Goal: Task Accomplishment & Management: Use online tool/utility

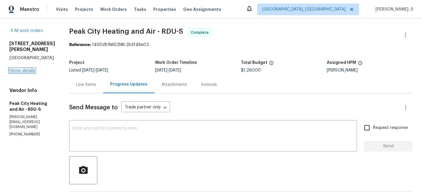
click at [29, 72] on link "Home details" at bounding box center [21, 70] width 25 height 4
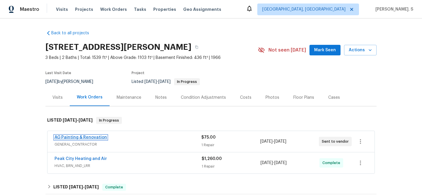
click at [92, 138] on link "AG Painting & Renovation" at bounding box center [80, 137] width 52 height 4
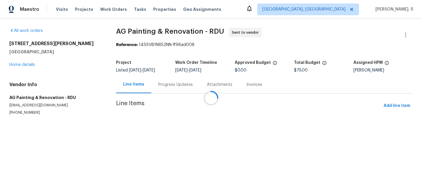
click at [182, 82] on div at bounding box center [211, 98] width 422 height 196
click at [200, 82] on div "Attachments" at bounding box center [220, 84] width 40 height 17
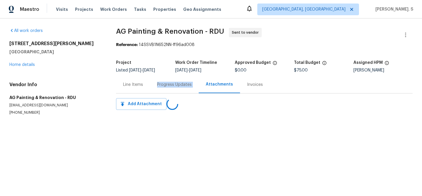
click at [182, 82] on div "Progress Updates" at bounding box center [174, 85] width 35 height 6
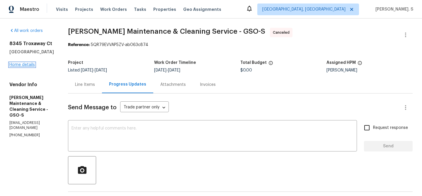
click at [30, 63] on link "Home details" at bounding box center [21, 65] width 25 height 4
click at [28, 67] on div "8345 Troxaway Ct Lewisville, NC 27023 Home details" at bounding box center [31, 54] width 44 height 27
click at [23, 65] on link "Home details" at bounding box center [21, 65] width 25 height 4
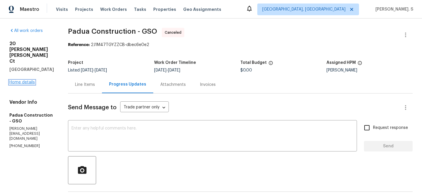
click at [24, 80] on link "Home details" at bounding box center [21, 82] width 25 height 4
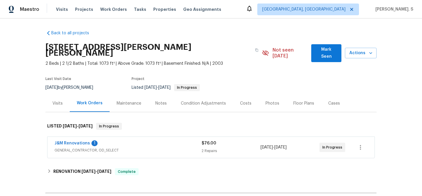
click at [76, 140] on span "J&M Renovations" at bounding box center [71, 143] width 35 height 6
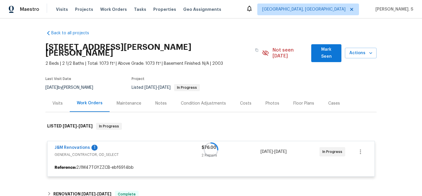
click at [69, 140] on div at bounding box center [210, 150] width 331 height 66
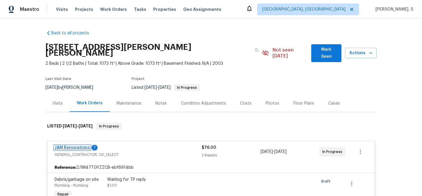
click at [77, 145] on link "J&M Renovations" at bounding box center [71, 147] width 35 height 4
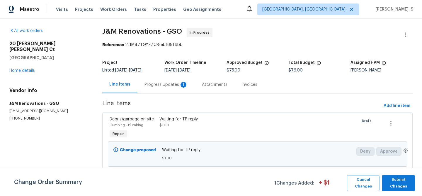
click at [165, 83] on div "Progress Updates 1" at bounding box center [165, 85] width 43 height 6
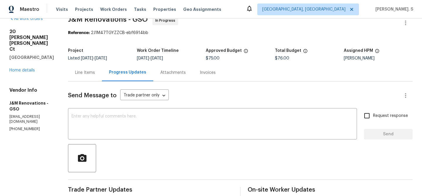
scroll to position [7, 0]
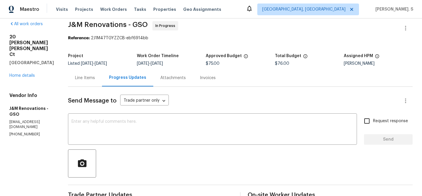
click at [90, 72] on div "Line Items" at bounding box center [85, 77] width 34 height 17
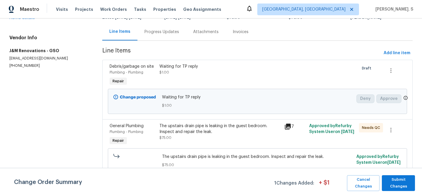
scroll to position [61, 0]
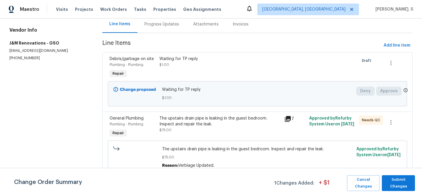
click at [375, 191] on div "Change Order Summary 1 Changes Added: + $ 1 Cancel Changes Submit Changes" at bounding box center [211, 182] width 422 height 28
click at [363, 180] on span "Cancel Changes" at bounding box center [362, 182] width 27 height 13
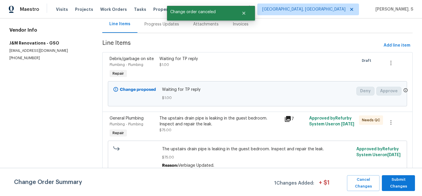
scroll to position [0, 0]
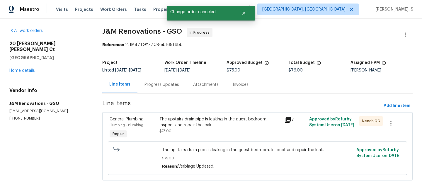
click at [181, 119] on div "The upstairs drain pipe is leaking in the guest bedroom. Inspect and repair the…" at bounding box center [219, 122] width 121 height 12
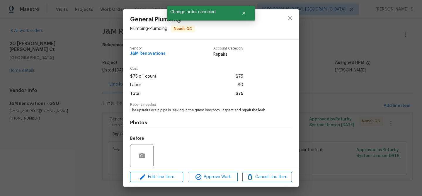
scroll to position [44, 0]
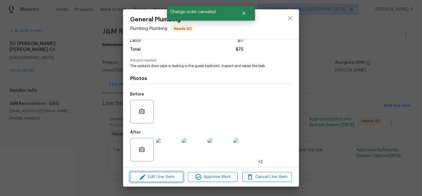
click at [175, 172] on button "Edit Line Item" at bounding box center [156, 177] width 53 height 10
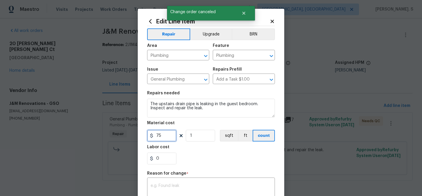
click at [168, 137] on input "75" at bounding box center [161, 136] width 29 height 12
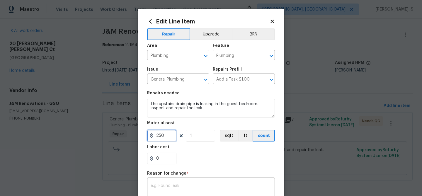
type input "250"
click at [194, 186] on textarea at bounding box center [210, 190] width 121 height 12
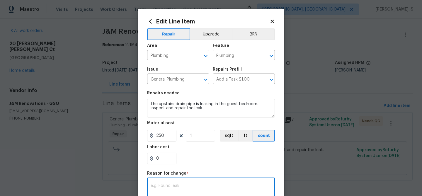
paste textarea "(GJ) Updated per vendor’s final cost."
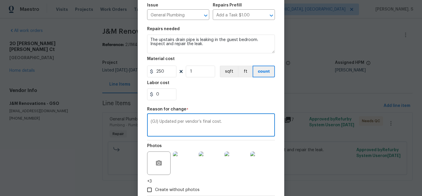
scroll to position [99, 0]
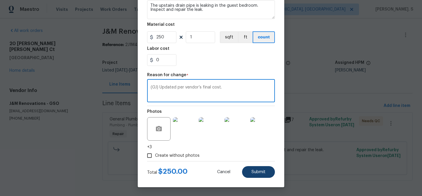
type textarea "(GJ) Updated per vendor’s final cost."
click at [255, 173] on span "Submit" at bounding box center [258, 172] width 14 height 4
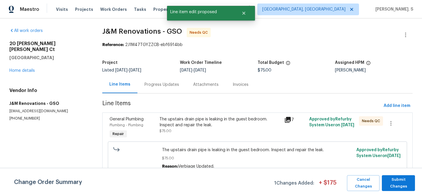
scroll to position [0, 0]
click at [401, 184] on span "Submit Changes" at bounding box center [397, 182] width 27 height 13
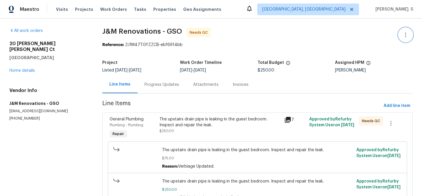
click at [406, 31] on icon "button" at bounding box center [405, 34] width 7 height 7
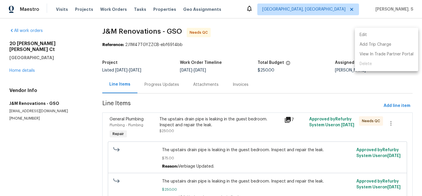
click at [382, 29] on ul "Edit Add Trip Charge View In Trade Partner Portal Delete" at bounding box center [385, 49] width 63 height 43
click at [371, 31] on li "Edit" at bounding box center [385, 35] width 63 height 10
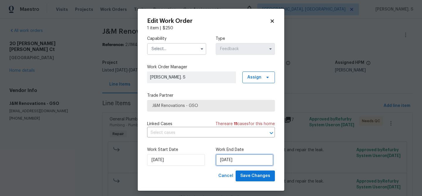
click at [227, 157] on input "10/2/2025" at bounding box center [244, 160] width 58 height 12
select select "9"
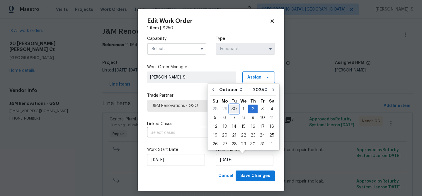
click at [234, 108] on div "30" at bounding box center [233, 109] width 9 height 8
type input "9/30/2025"
select select "8"
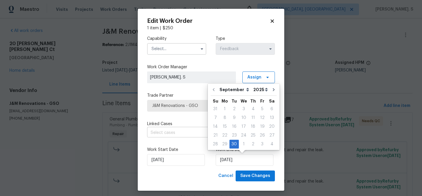
click at [193, 132] on input "text" at bounding box center [202, 132] width 111 height 9
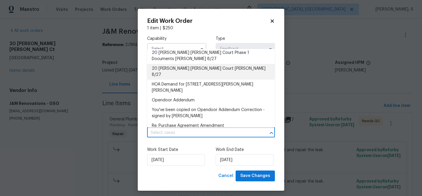
scroll to position [57, 0]
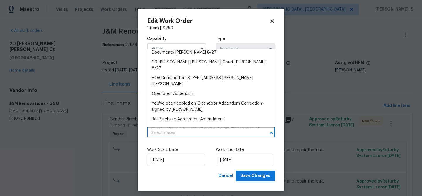
click at [185, 145] on div "Work Start Date 9/30/2025 Work End Date 9/30/2025" at bounding box center [211, 156] width 128 height 28
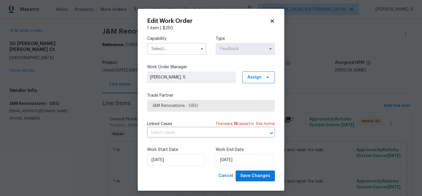
click at [183, 51] on input "text" at bounding box center [176, 49] width 59 height 12
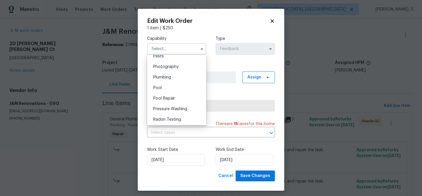
scroll to position [504, 0]
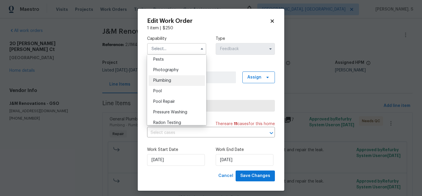
click at [182, 80] on div "Plumbing" at bounding box center [176, 80] width 56 height 11
type input "Plumbing"
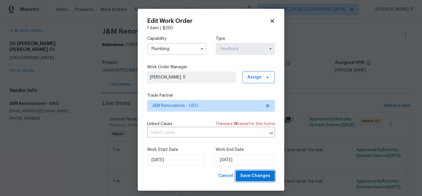
click at [255, 173] on span "Save Changes" at bounding box center [255, 175] width 30 height 7
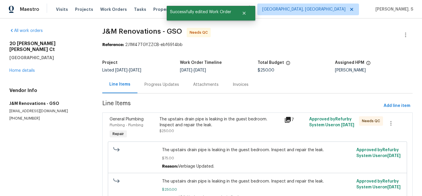
click at [189, 129] on div "The upstairs drain pipe is leaking in the guest bedroom. Inspect and repair the…" at bounding box center [219, 125] width 121 height 18
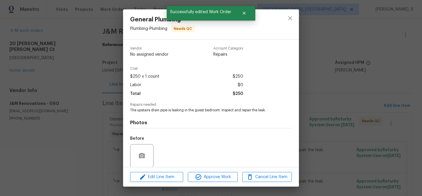
scroll to position [44, 0]
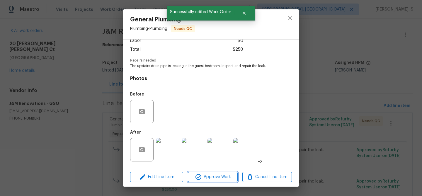
click at [207, 180] on span "Approve Work" at bounding box center [212, 176] width 46 height 7
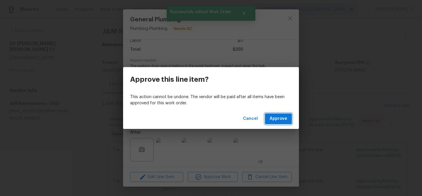
click at [286, 123] on button "Approve" at bounding box center [278, 118] width 27 height 11
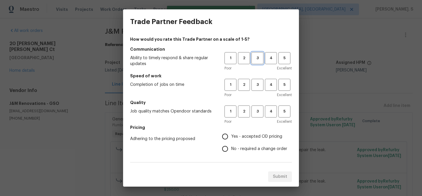
click at [260, 56] on span "3" at bounding box center [257, 58] width 11 height 7
click at [259, 84] on span "3" at bounding box center [257, 84] width 11 height 7
click at [259, 111] on span "3" at bounding box center [257, 111] width 11 height 7
click at [250, 145] on label "No - required a change order" at bounding box center [253, 149] width 68 height 12
click at [231, 145] on input "No - required a change order" at bounding box center [225, 149] width 12 height 12
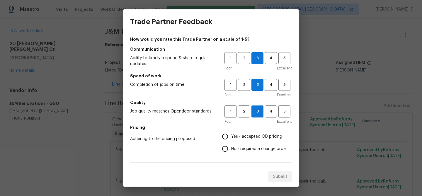
radio input "true"
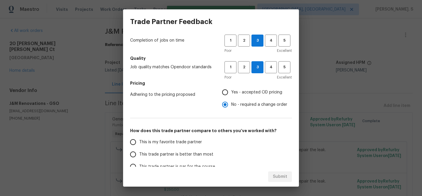
click at [202, 153] on span "This trade partner is better than most" at bounding box center [176, 154] width 74 height 6
click at [139, 153] on input "This trade partner is better than most" at bounding box center [133, 154] width 12 height 12
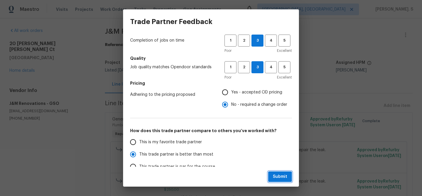
click at [277, 180] on button "Submit" at bounding box center [280, 176] width 24 height 11
radio input "true"
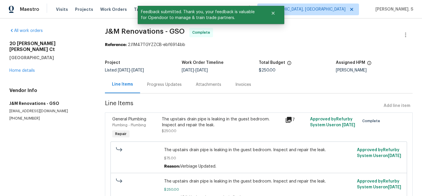
click at [156, 86] on div "Progress Updates" at bounding box center [164, 85] width 35 height 6
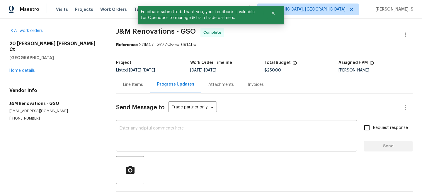
click at [156, 136] on textarea at bounding box center [236, 136] width 234 height 20
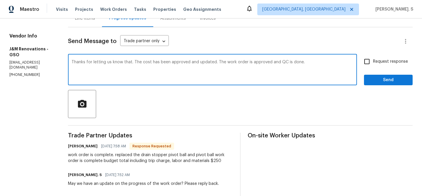
scroll to position [66, 0]
type textarea "Thanks for letting us know that. The cost has been approved and updated. The wo…"
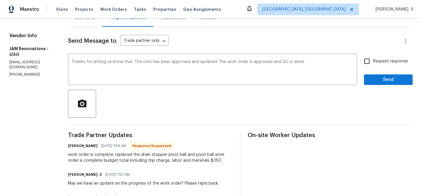
click at [165, 153] on div "work order is complete. replaced the drain stopper pivot ball and pivot ball wo…" at bounding box center [150, 158] width 165 height 12
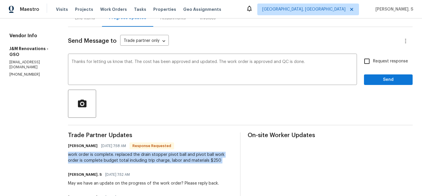
click at [165, 153] on div "work order is complete. replaced the drain stopper pivot ball and pivot ball wo…" at bounding box center [150, 158] width 165 height 12
copy div "work order is complete. replaced the drain stopper pivot ball and pivot ball wo…"
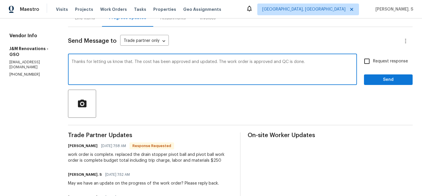
drag, startPoint x: 76, startPoint y: 64, endPoint x: 348, endPoint y: 71, distance: 272.3
click at [348, 71] on textarea "Thanks for letting us know that. The cost has been approved and updated. The wo…" at bounding box center [212, 70] width 282 height 20
drag, startPoint x: 301, startPoint y: 63, endPoint x: 75, endPoint y: 63, distance: 226.8
click at [75, 63] on textarea "Thanks for letting us know that. The cost has been approved and updated. The wo…" at bounding box center [212, 70] width 282 height 20
click at [374, 61] on span "Request response" at bounding box center [390, 61] width 35 height 6
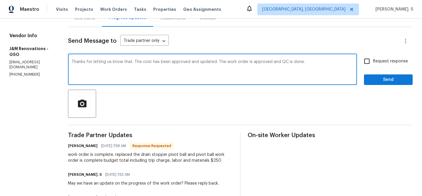
click at [373, 61] on input "Request response" at bounding box center [366, 61] width 12 height 12
checkbox input "true"
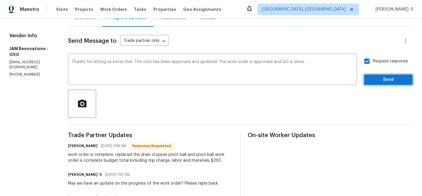
click at [376, 78] on span "Send" at bounding box center [387, 79] width 39 height 7
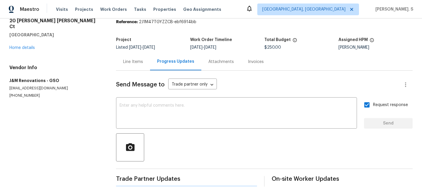
scroll to position [0, 0]
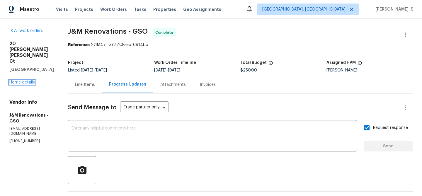
click at [19, 80] on link "Home details" at bounding box center [21, 82] width 25 height 4
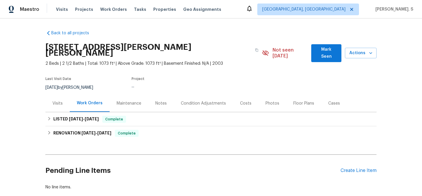
scroll to position [28, 0]
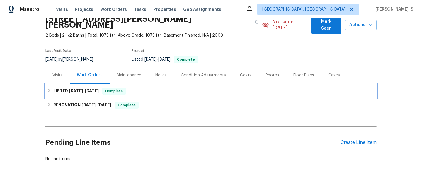
click at [131, 84] on div "LISTED 9/21/25 - 10/1/25 Complete" at bounding box center [210, 91] width 331 height 14
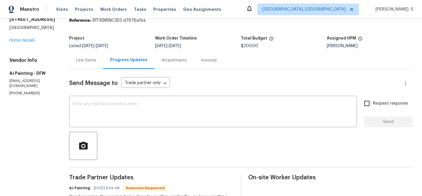
scroll to position [23, 0]
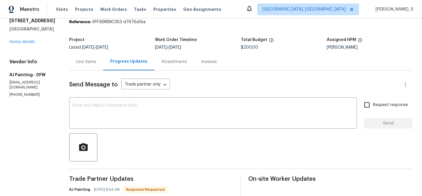
click at [85, 67] on div "Line Items" at bounding box center [86, 61] width 34 height 17
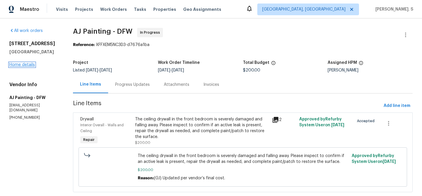
click at [21, 65] on link "Home details" at bounding box center [21, 65] width 25 height 4
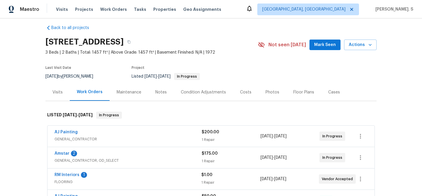
scroll to position [8, 0]
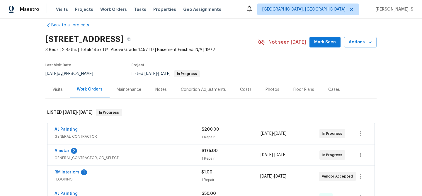
click at [85, 157] on span "GENERAL_CONTRACTOR, OD_SELECT" at bounding box center [127, 158] width 147 height 6
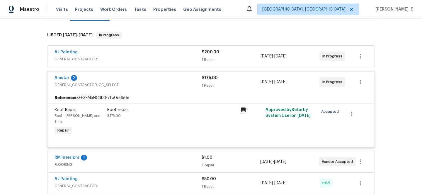
click at [85, 162] on span "FLOORING" at bounding box center [127, 165] width 147 height 6
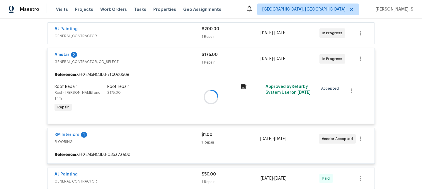
scroll to position [108, 0]
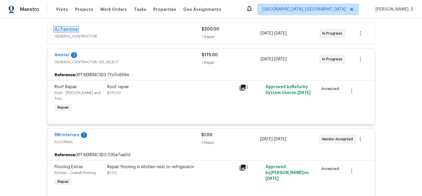
click at [67, 30] on link "AJ Painting" at bounding box center [65, 29] width 23 height 4
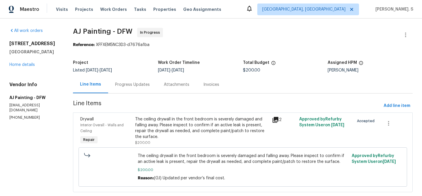
click at [133, 76] on div "Progress Updates" at bounding box center [132, 84] width 49 height 17
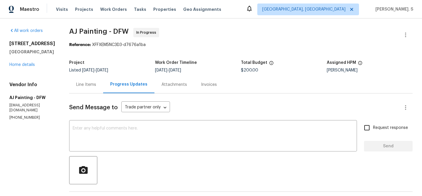
click at [97, 88] on div "Line Items" at bounding box center [86, 84] width 34 height 17
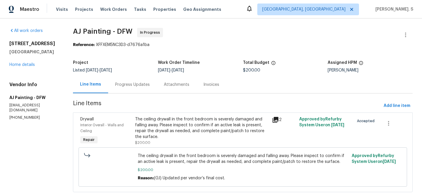
click at [140, 87] on div "Progress Updates" at bounding box center [132, 85] width 35 height 6
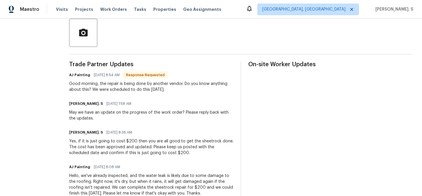
scroll to position [116, 0]
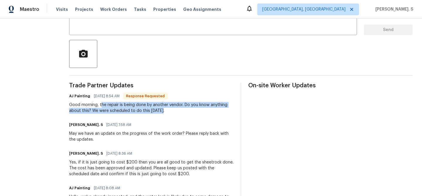
drag, startPoint x: 103, startPoint y: 104, endPoint x: 188, endPoint y: 109, distance: 84.5
click at [188, 110] on div "Good morning, the repair is being done by another vendor. Do you know anything …" at bounding box center [151, 108] width 164 height 12
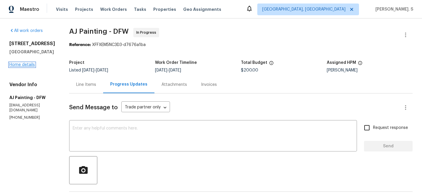
click at [23, 65] on link "Home details" at bounding box center [21, 65] width 25 height 4
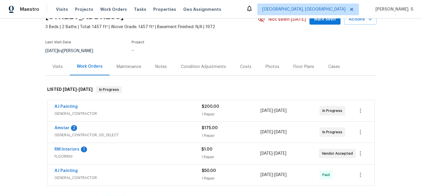
scroll to position [40, 0]
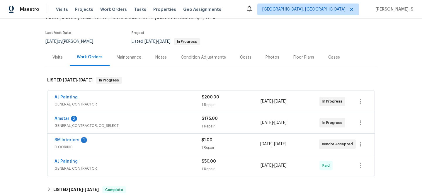
click at [68, 129] on div "Amstar 2 GENERAL_CONTRACTOR, OD_SELECT" at bounding box center [127, 123] width 147 height 14
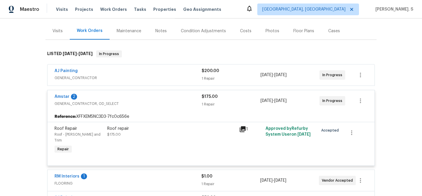
scroll to position [103, 0]
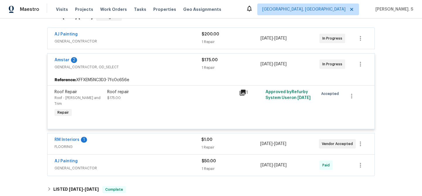
click at [63, 144] on span "FLOORING" at bounding box center [127, 147] width 147 height 6
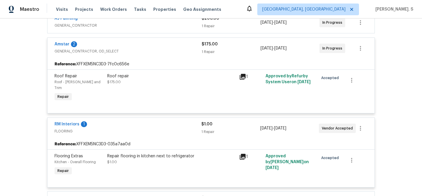
scroll to position [120, 0]
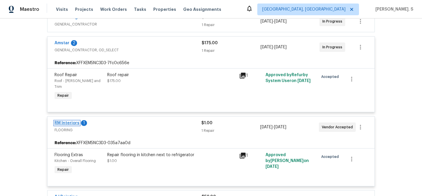
click at [69, 121] on link "RM Interiors" at bounding box center [66, 123] width 25 height 4
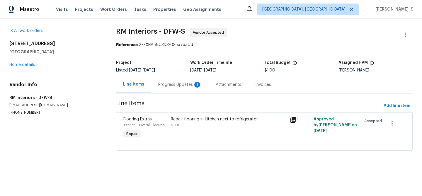
click at [176, 80] on div "Progress Updates 1" at bounding box center [179, 84] width 57 height 17
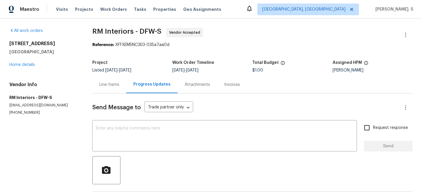
click at [112, 85] on div "Line Items" at bounding box center [109, 85] width 20 height 6
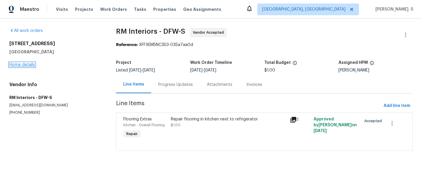
click at [23, 66] on link "Home details" at bounding box center [21, 65] width 25 height 4
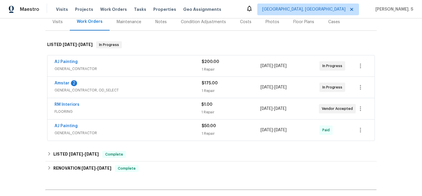
scroll to position [81, 0]
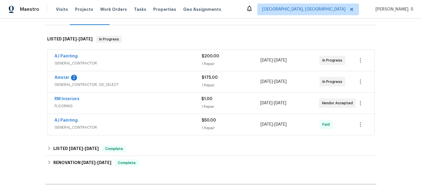
click at [60, 107] on span "FLOORING" at bounding box center [127, 106] width 147 height 6
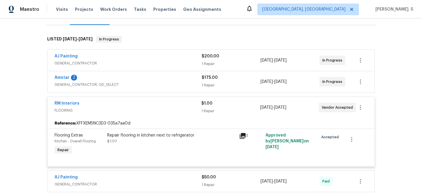
click at [68, 106] on span "RM Interiors" at bounding box center [66, 103] width 25 height 6
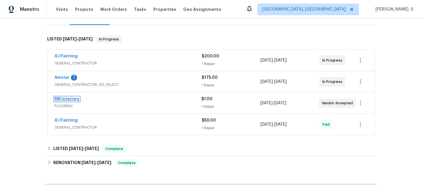
click at [76, 99] on link "RM Interiors" at bounding box center [66, 99] width 25 height 4
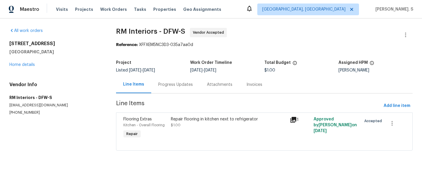
click at [174, 89] on div "Progress Updates" at bounding box center [175, 84] width 49 height 17
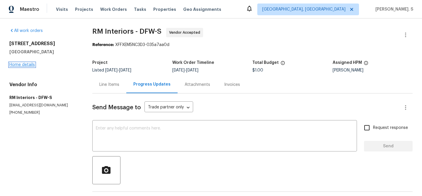
click at [26, 65] on link "Home details" at bounding box center [21, 65] width 25 height 4
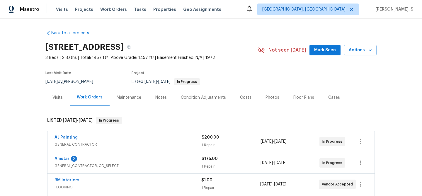
click at [103, 166] on span "GENERAL_CONTRACTOR, OD_SELECT" at bounding box center [127, 166] width 147 height 6
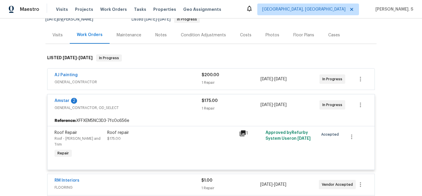
scroll to position [68, 0]
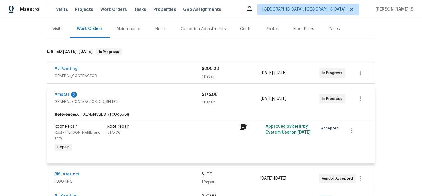
click at [116, 131] on span "$175.00" at bounding box center [113, 133] width 13 height 4
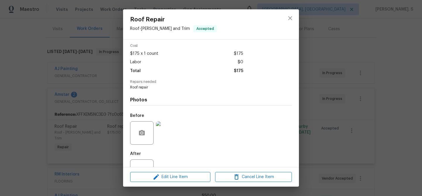
scroll to position [44, 0]
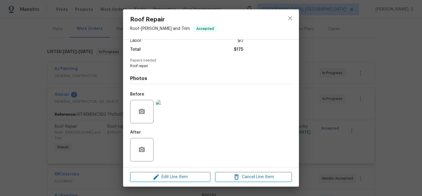
click at [68, 115] on div "Roof Repair Roof - Eaves and Trim Accepted Vendor Amstar Account Category Repai…" at bounding box center [211, 98] width 422 height 196
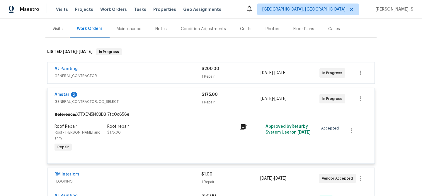
click at [128, 136] on div "Roof repair $175.00" at bounding box center [171, 138] width 132 height 33
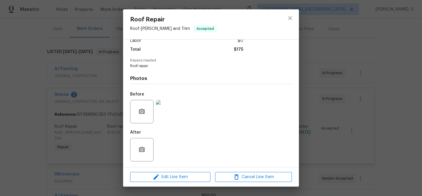
click at [89, 115] on div "Roof Repair Roof - Eaves and Trim Accepted Vendor Amstar Account Category Repai…" at bounding box center [211, 98] width 422 height 196
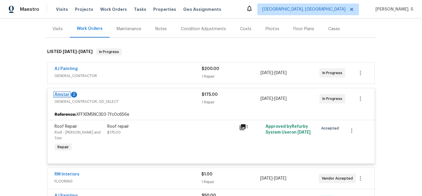
click at [65, 94] on link "Amstar" at bounding box center [61, 94] width 15 height 4
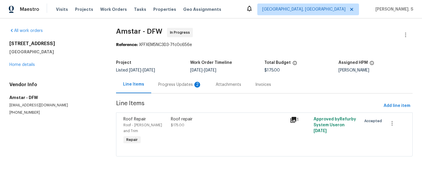
click at [167, 86] on div "Progress Updates 2" at bounding box center [179, 85] width 43 height 6
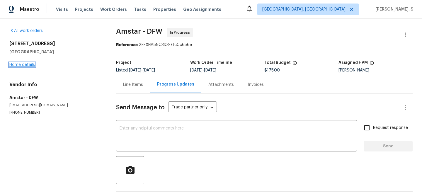
click at [20, 65] on link "Home details" at bounding box center [21, 65] width 25 height 4
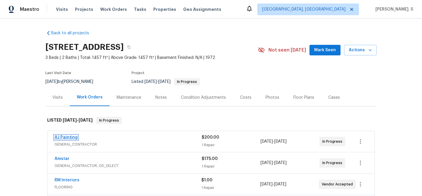
click at [69, 138] on link "AJ Painting" at bounding box center [65, 137] width 23 height 4
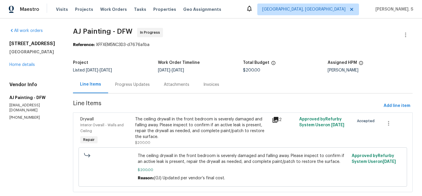
click at [133, 85] on div "Progress Updates" at bounding box center [132, 85] width 35 height 6
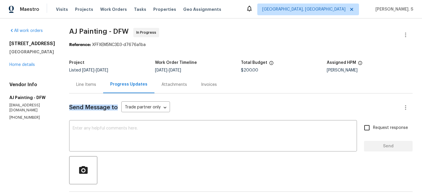
drag, startPoint x: 231, startPoint y: 105, endPoint x: 313, endPoint y: 85, distance: 83.9
click at [220, 145] on textarea at bounding box center [213, 136] width 280 height 20
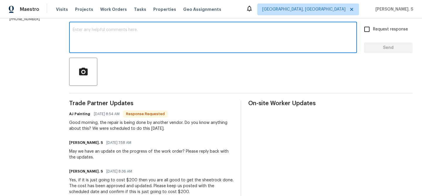
scroll to position [44, 0]
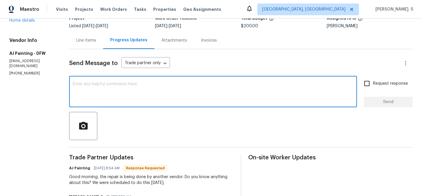
click at [129, 100] on textarea at bounding box center [213, 92] width 280 height 20
click at [18, 71] on p "(214) 489-0664" at bounding box center [32, 73] width 46 height 5
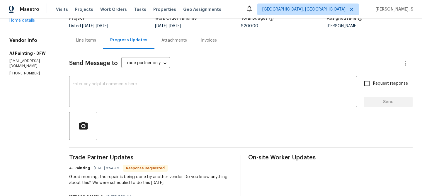
click at [18, 71] on p "(214) 489-0664" at bounding box center [32, 73] width 46 height 5
copy p "(214) 489-0664"
click at [115, 102] on textarea at bounding box center [213, 92] width 280 height 20
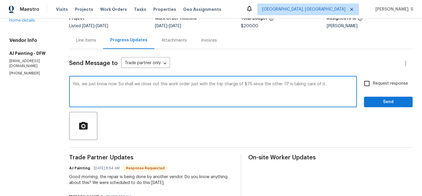
scroll to position [63, 0]
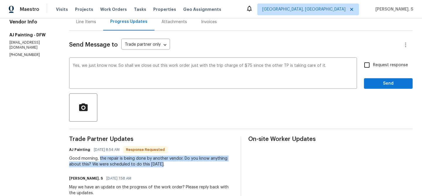
drag, startPoint x: 102, startPoint y: 158, endPoint x: 181, endPoint y: 168, distance: 79.9
copy div "the repair is being done by another vendor. Do you know anything about this? We…"
click at [0, 0] on div "Add a question mark" at bounding box center [0, 0] width 0 height 0
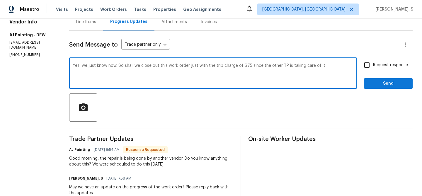
type textarea "Yes, we just know now. So shall we close out this work order just with the trip…"
click at [378, 67] on span "Request response" at bounding box center [390, 65] width 35 height 6
click at [373, 67] on input "Request response" at bounding box center [366, 65] width 12 height 12
checkbox input "true"
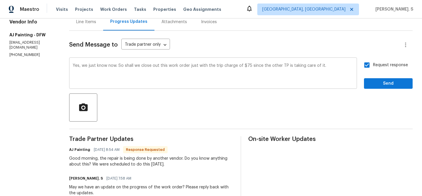
click at [132, 65] on textarea "Yes, we just know now. So shall we close out this work order just with the trip…" at bounding box center [213, 74] width 280 height 20
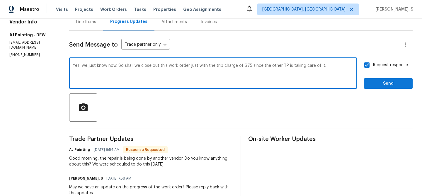
click at [132, 65] on textarea "Yes, we just know now. So shall we close out this work order just with the trip…" at bounding box center [213, 74] width 280 height 20
click at [129, 65] on textarea "Yes, we just know now. So we close out this work order just with the trip charg…" at bounding box center [213, 74] width 280 height 20
type textarea "Yes, we just know now. So let's close out this work order just with the trip ch…"
click at [395, 84] on span "Send" at bounding box center [387, 83] width 39 height 7
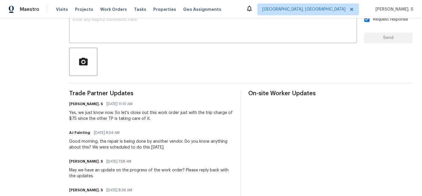
scroll to position [109, 0]
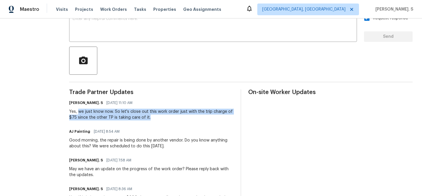
drag, startPoint x: 82, startPoint y: 112, endPoint x: 155, endPoint y: 118, distance: 73.1
click at [155, 118] on div "Yes, we just know now. So let's close out this work order just with the trip ch…" at bounding box center [151, 115] width 164 height 12
drag, startPoint x: 124, startPoint y: 112, endPoint x: 153, endPoint y: 116, distance: 30.1
click at [153, 116] on div "Yes, we just know now. So let's close out this work order just with the trip ch…" at bounding box center [151, 115] width 164 height 12
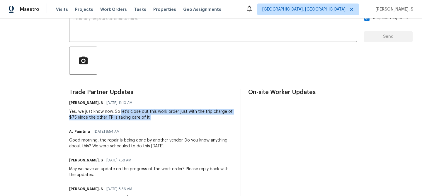
copy div "let's close out this work order just with the trip charge of $75 since the othe…"
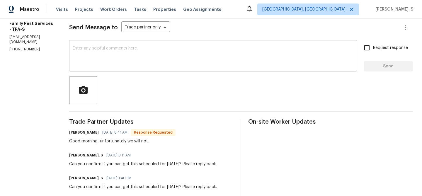
scroll to position [83, 0]
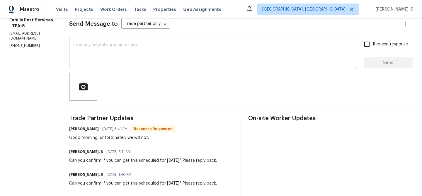
click at [131, 38] on div "x ​" at bounding box center [212, 53] width 287 height 30
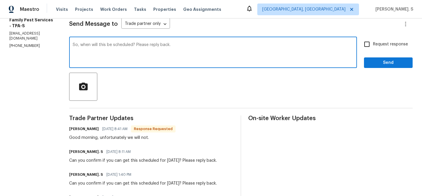
type textarea "So, when will this be scheduled? Please reply back."
click at [389, 49] on label "Request response" at bounding box center [383, 44] width 47 height 12
click at [373, 49] on input "Request response" at bounding box center [366, 44] width 12 height 12
checkbox input "true"
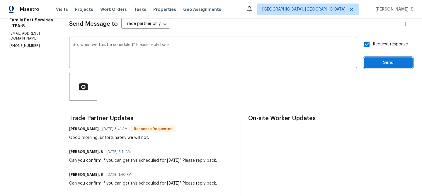
click at [380, 60] on span "Send" at bounding box center [387, 62] width 39 height 7
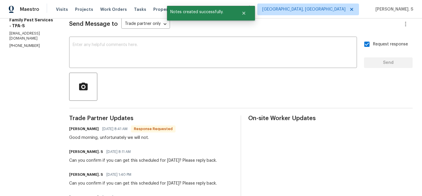
scroll to position [116, 0]
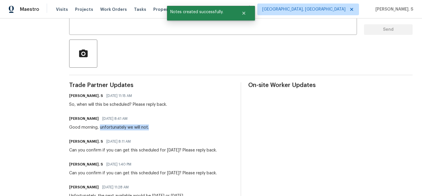
drag, startPoint x: 102, startPoint y: 128, endPoint x: 199, endPoint y: 128, distance: 97.5
click at [200, 128] on div "[PERSON_NAME] [DATE] 8:41 AM Good morning, unfortunately we will not." at bounding box center [151, 122] width 164 height 16
copy div "unfortunately we will not."
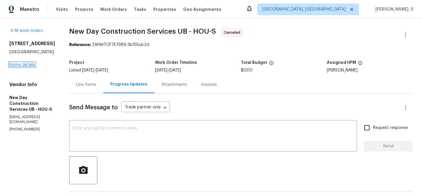
click at [26, 64] on link "Home details" at bounding box center [21, 65] width 25 height 4
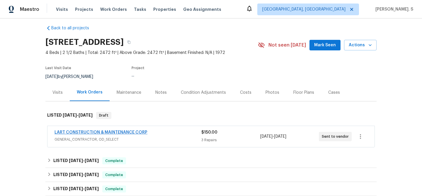
scroll to position [6, 0]
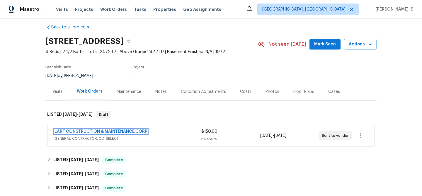
click at [103, 130] on link "LART CONSTRUCTION & MAINTENANCE CORP" at bounding box center [100, 131] width 93 height 4
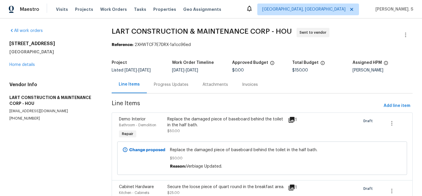
click at [159, 85] on div "Progress Updates" at bounding box center [171, 85] width 35 height 6
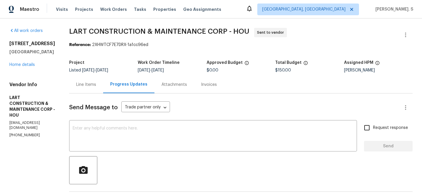
click at [95, 93] on div "Send Message to Trade partner only Trade partner only ​ x ​ Request response Se…" at bounding box center [240, 193] width 343 height 201
click at [95, 90] on div "Line Items" at bounding box center [86, 84] width 34 height 17
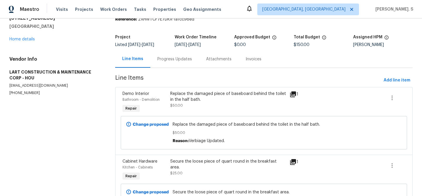
click at [169, 61] on div "Progress Updates" at bounding box center [174, 59] width 35 height 6
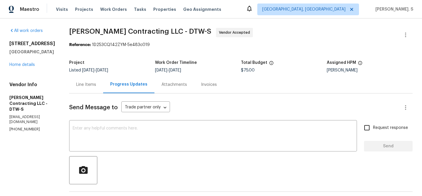
click at [27, 66] on div "2309 Dallas Ave Royal Oak, MI 48067 Home details" at bounding box center [32, 54] width 46 height 27
click at [23, 65] on link "Home details" at bounding box center [21, 65] width 25 height 4
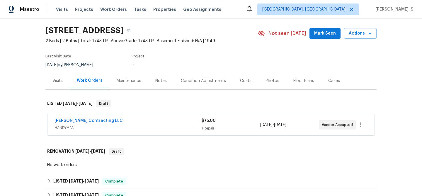
scroll to position [19, 0]
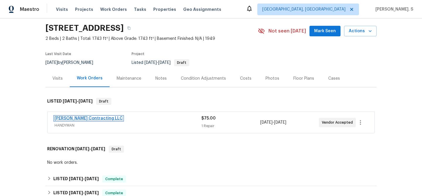
click at [87, 120] on link "Solano Contracting LLC" at bounding box center [88, 118] width 68 height 4
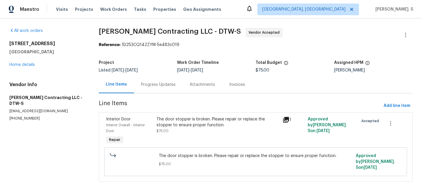
click at [174, 85] on div "Progress Updates" at bounding box center [158, 85] width 35 height 6
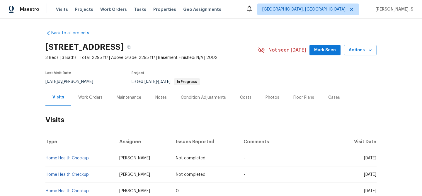
click at [84, 96] on div "Work Orders" at bounding box center [90, 98] width 24 height 6
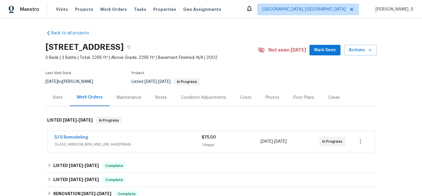
click at [76, 135] on span "5J’S Remodeling" at bounding box center [70, 137] width 33 height 6
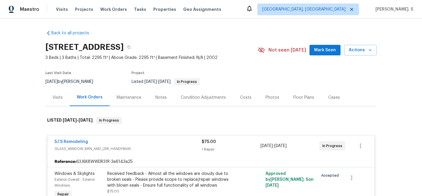
click at [76, 137] on div "5J’S Remodeling GLASS_WINDOW, BRN_AND_LRR, HANDYMAN $75.00 1 Repair 9/30/2025 -…" at bounding box center [210, 145] width 327 height 21
click at [76, 139] on span "5J’S Remodeling" at bounding box center [70, 142] width 33 height 6
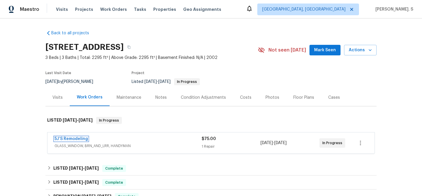
click at [76, 139] on link "5J’S Remodeling" at bounding box center [70, 139] width 33 height 4
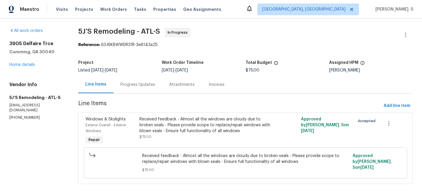
click at [153, 95] on section "5J’S Remodeling - ATL-S In Progress Reference: 63J6K8WWDR31R-3e6143a25 Project …" at bounding box center [245, 109] width 334 height 163
click at [149, 89] on div "Progress Updates" at bounding box center [137, 84] width 49 height 17
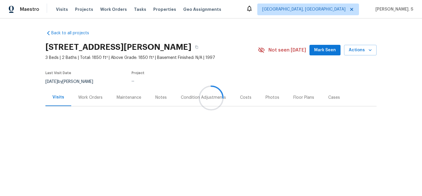
click at [89, 115] on div at bounding box center [211, 98] width 422 height 196
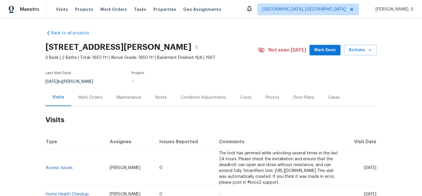
click at [95, 86] on div "Last Visit Date [DATE] by [PERSON_NAME] Project ..." at bounding box center [144, 78] width 198 height 21
click at [94, 98] on div "Work Orders" at bounding box center [90, 98] width 24 height 6
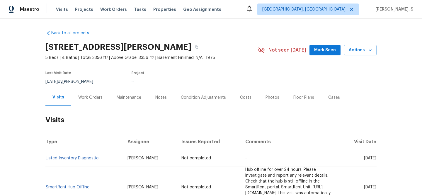
click at [87, 101] on div "Work Orders" at bounding box center [90, 97] width 38 height 17
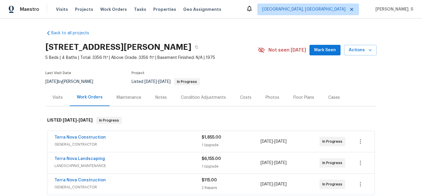
scroll to position [4, 0]
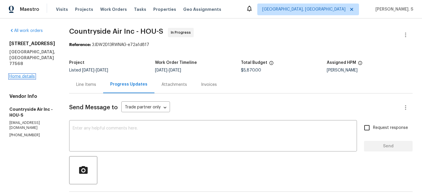
click at [18, 74] on link "Home details" at bounding box center [21, 76] width 25 height 4
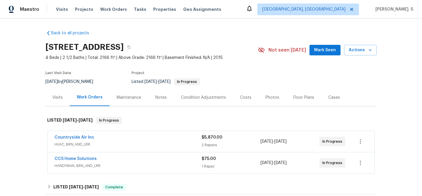
scroll to position [6, 0]
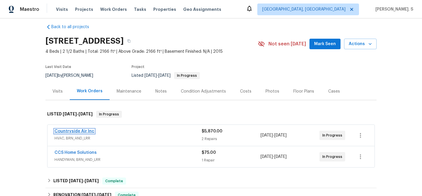
click at [70, 132] on link "Countryside Air Inc" at bounding box center [74, 131] width 40 height 4
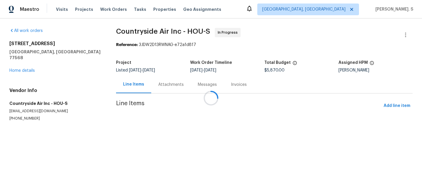
click at [70, 132] on div at bounding box center [211, 98] width 422 height 196
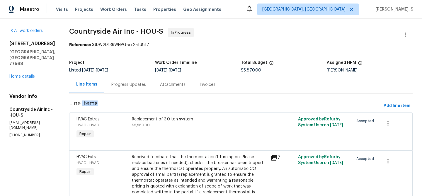
click at [133, 85] on div "Progress Updates" at bounding box center [128, 85] width 35 height 6
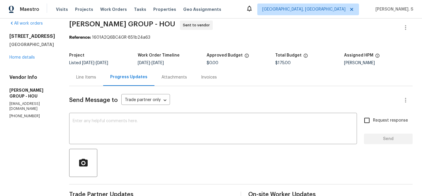
scroll to position [1, 0]
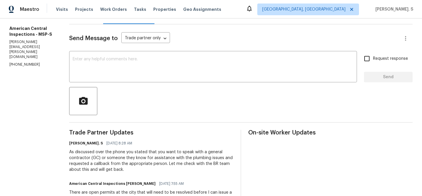
scroll to position [72, 0]
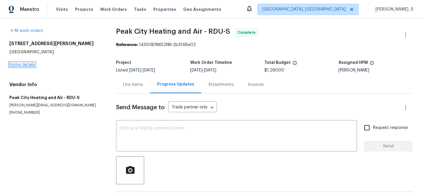
click at [28, 63] on link "Home details" at bounding box center [21, 65] width 25 height 4
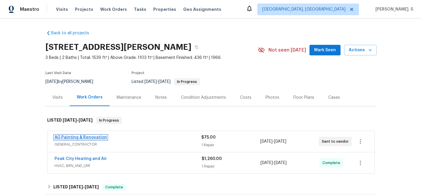
click at [65, 138] on link "AG Painting & Renovation" at bounding box center [80, 137] width 52 height 4
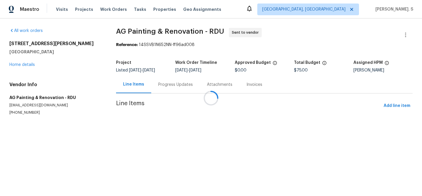
click at [168, 71] on div at bounding box center [211, 98] width 422 height 196
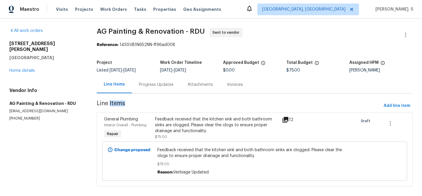
click at [155, 93] on div "Progress Updates" at bounding box center [156, 84] width 49 height 17
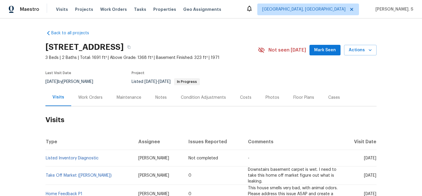
click at [107, 93] on div "Work Orders" at bounding box center [90, 97] width 38 height 17
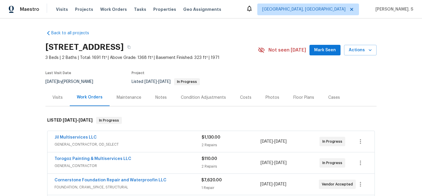
scroll to position [14, 0]
